Goal: Information Seeking & Learning: Learn about a topic

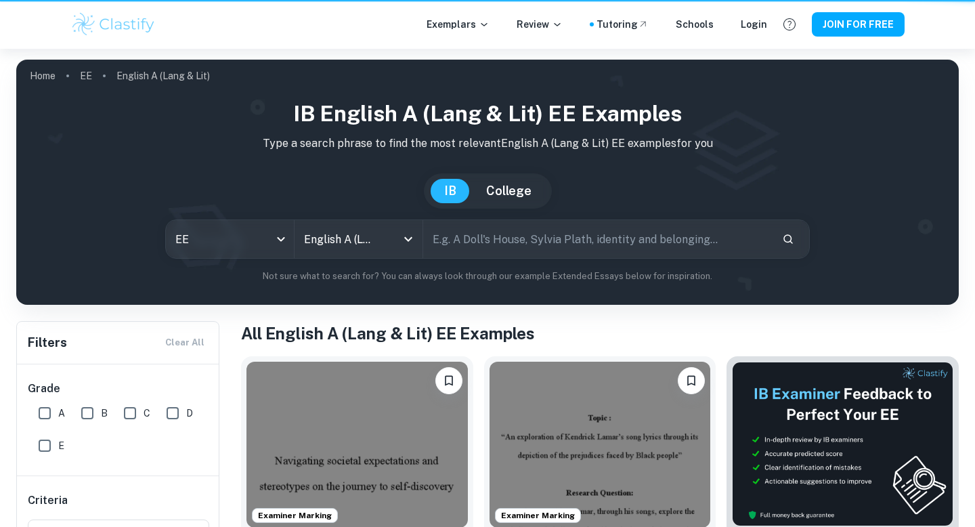
scroll to position [4108, 0]
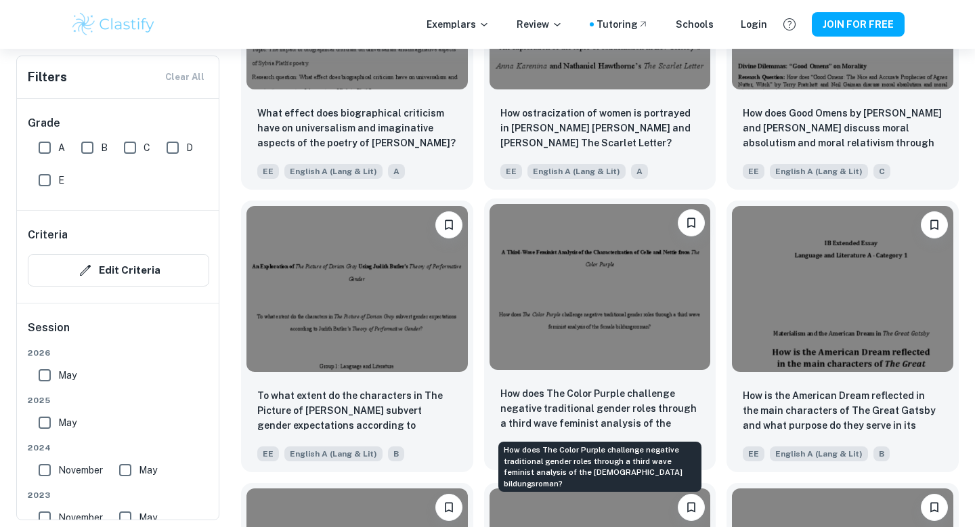
click at [668, 408] on p "How does The Color Purple challenge negative traditional gender roles through a…" at bounding box center [600, 409] width 200 height 46
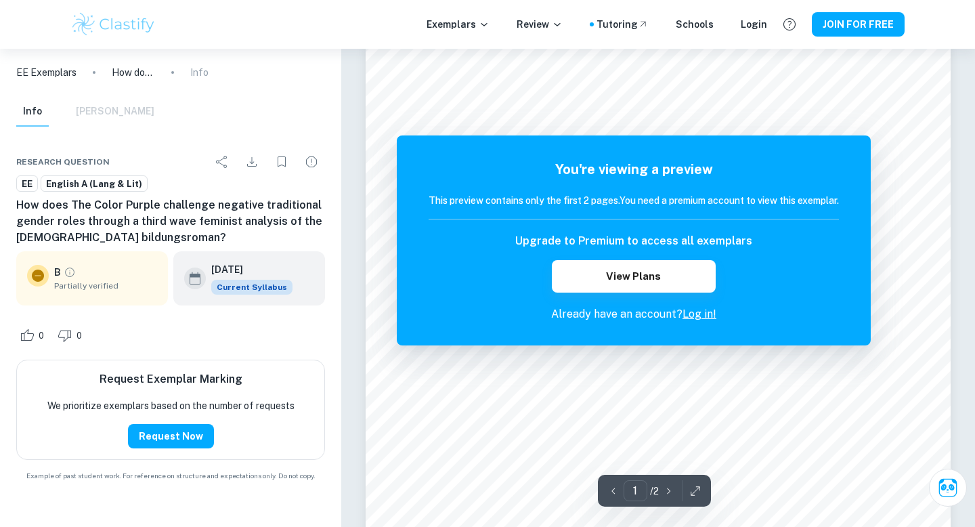
scroll to position [28, 0]
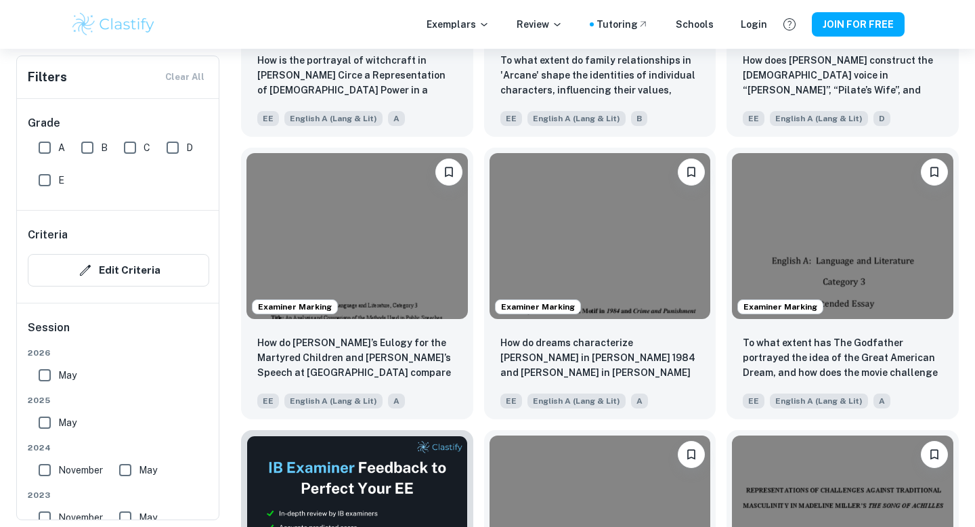
scroll to position [1464, 0]
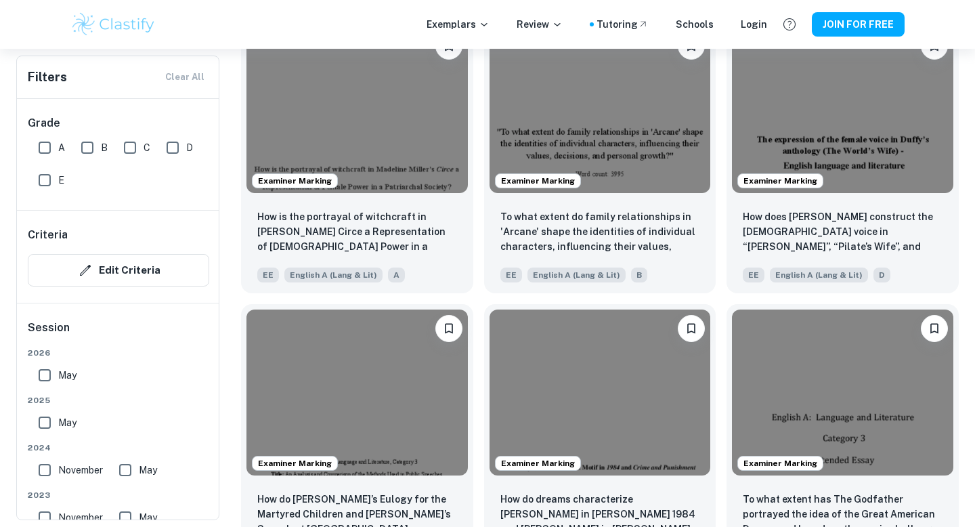
click at [45, 151] on input "A" at bounding box center [44, 147] width 27 height 27
checkbox input "true"
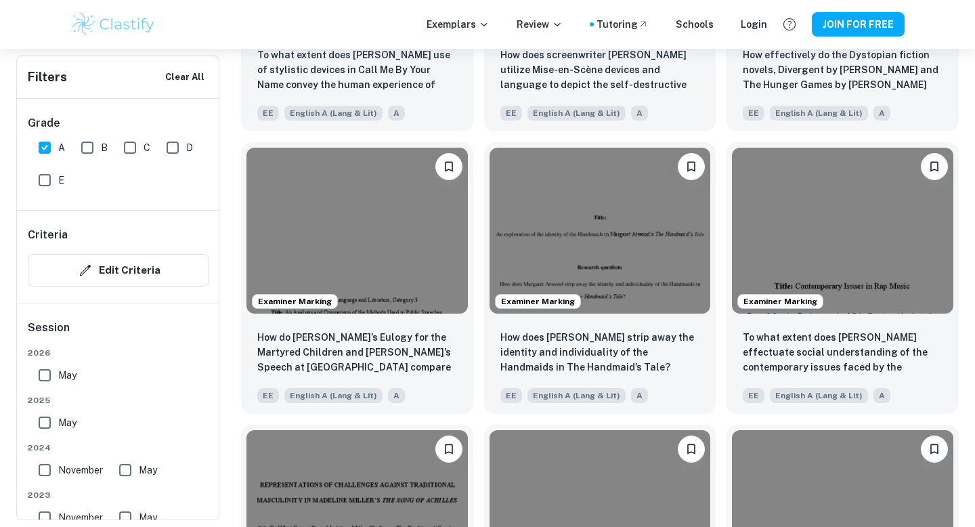
scroll to position [1297, 0]
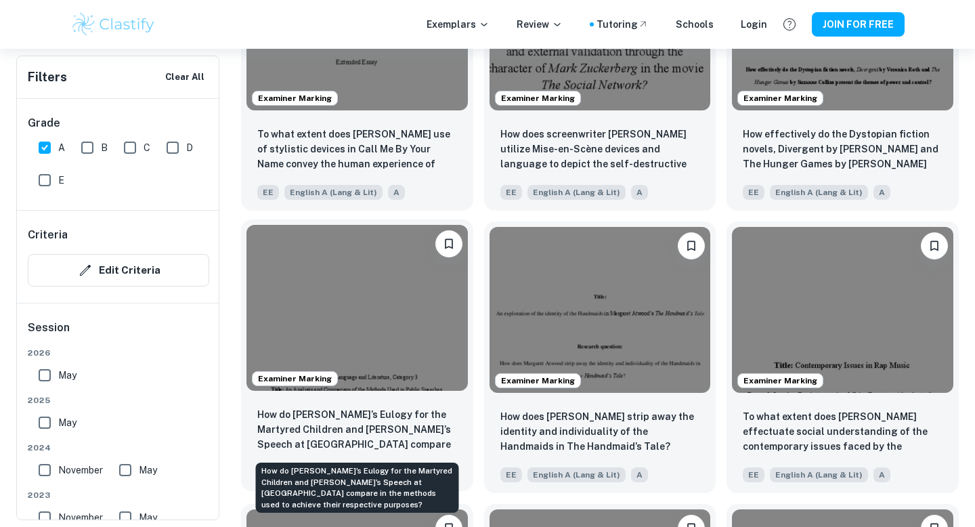
click at [368, 445] on p "How do [PERSON_NAME]’s Eulogy for the Martyred Children and [PERSON_NAME]’s Spe…" at bounding box center [357, 430] width 200 height 46
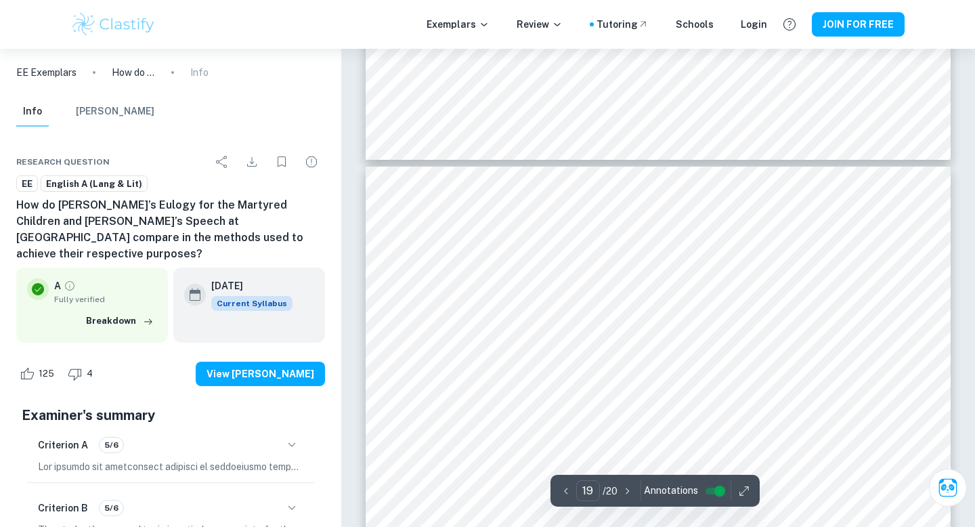
scroll to position [15262, 0]
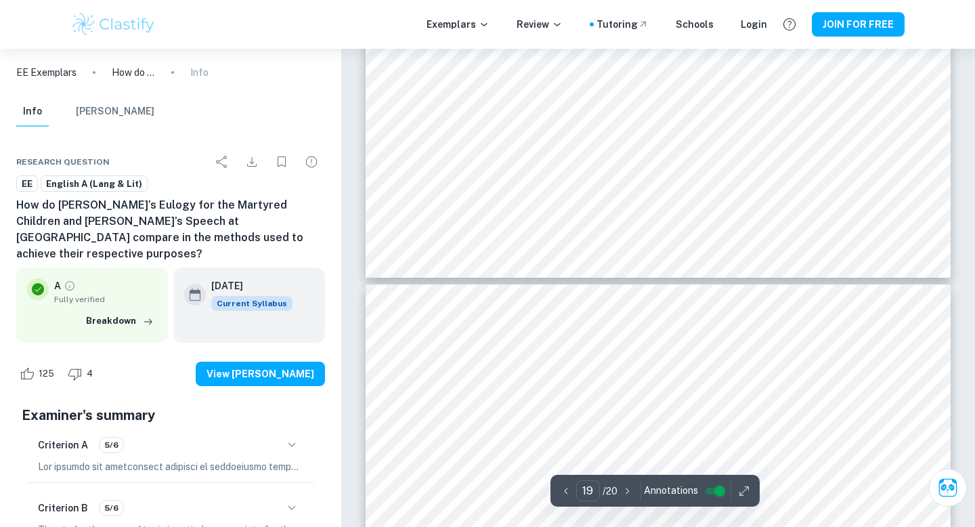
type input "20"
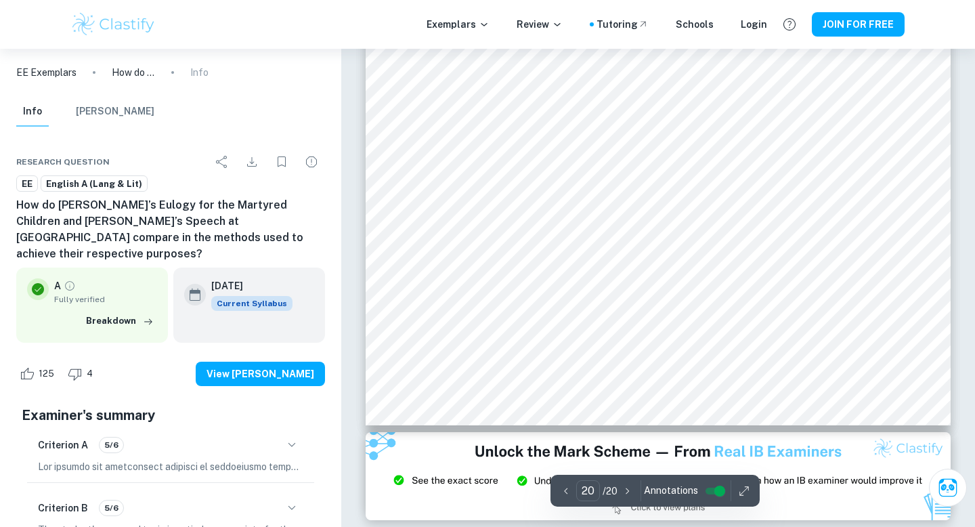
scroll to position [16438, 0]
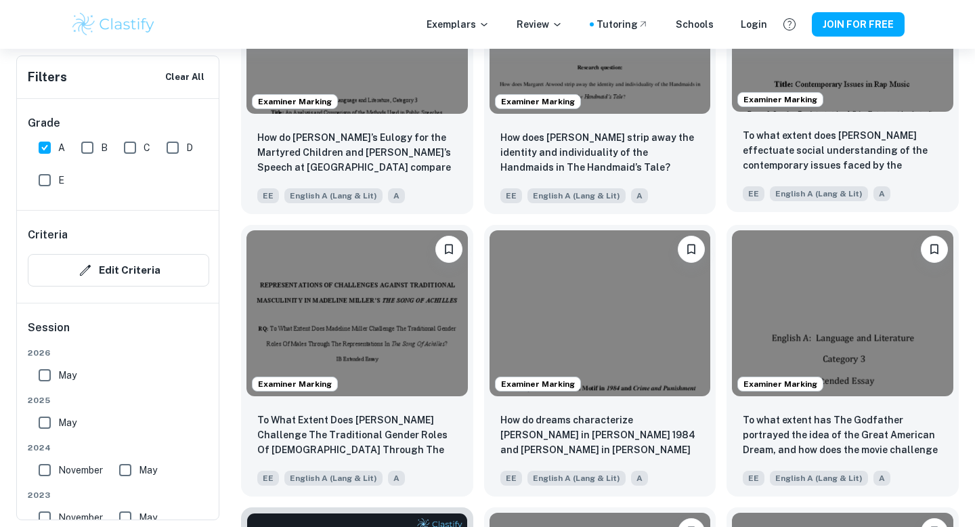
scroll to position [1587, 0]
